Goal: Register for event/course

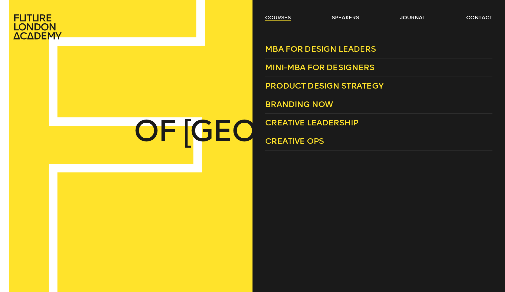
click at [279, 17] on link "courses" at bounding box center [278, 17] width 26 height 7
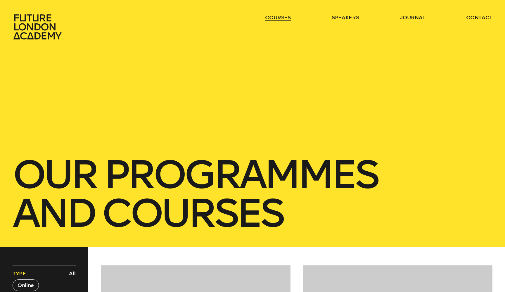
click at [279, 17] on link "courses" at bounding box center [278, 17] width 26 height 7
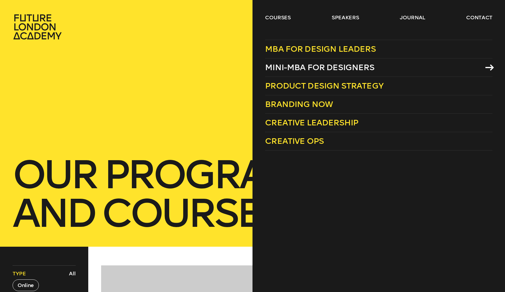
click at [326, 69] on span "Mini-MBA for Designers" at bounding box center [319, 68] width 109 height 10
